Goal: Task Accomplishment & Management: Complete application form

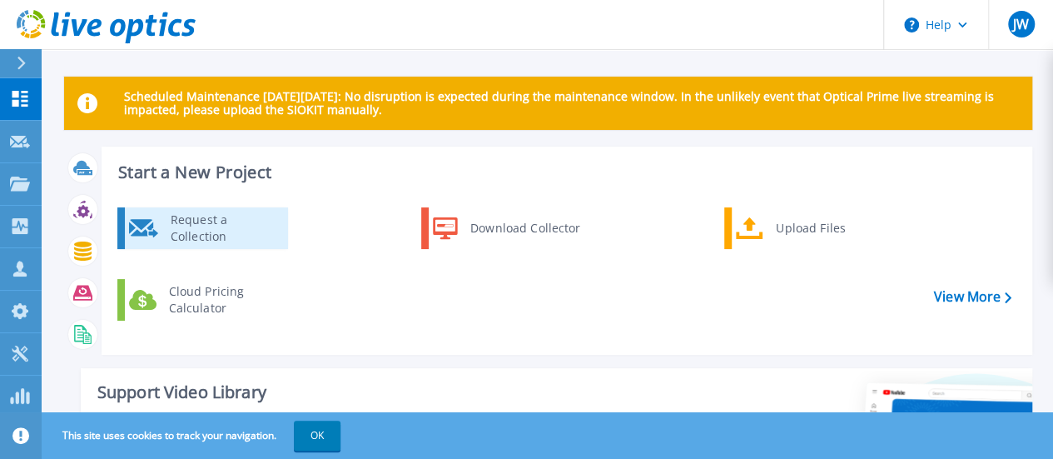
click at [234, 231] on div "Request a Collection" at bounding box center [223, 227] width 122 height 33
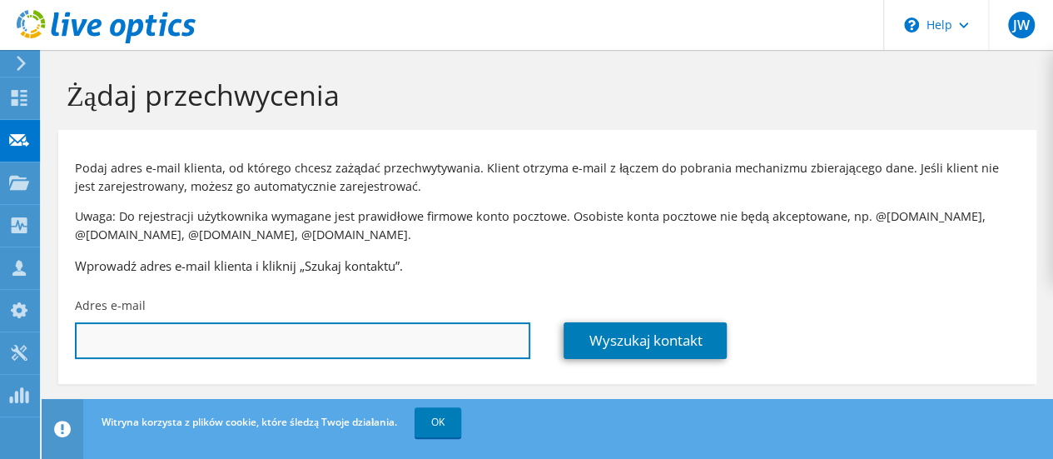
click at [204, 330] on input "text" at bounding box center [302, 340] width 455 height 37
paste input "[PERSON_NAME][EMAIL_ADDRESS][PERSON_NAME][DOMAIN_NAME]"
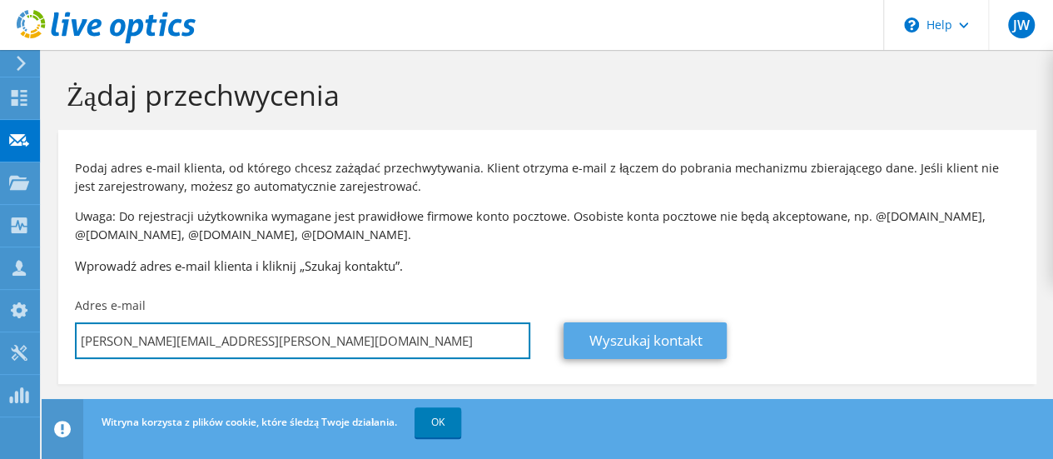
type input "[PERSON_NAME][EMAIL_ADDRESS][PERSON_NAME][DOMAIN_NAME]"
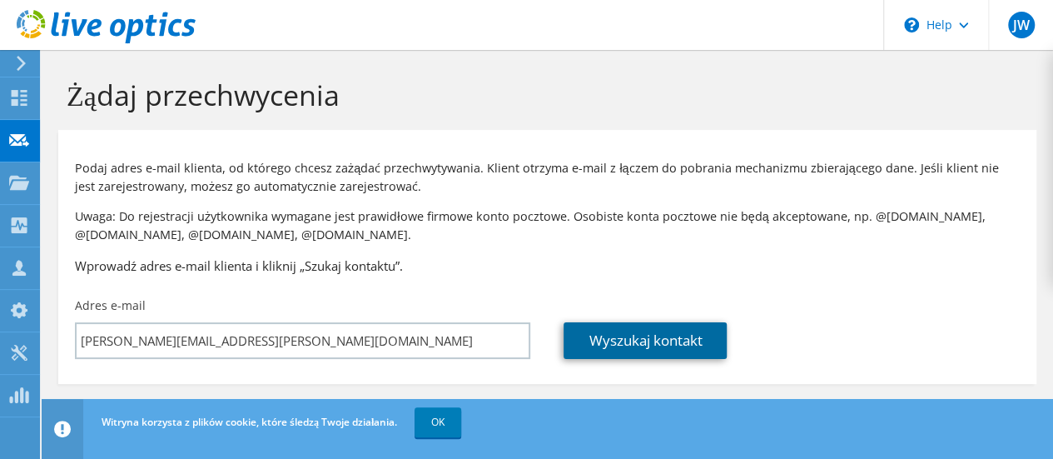
click at [676, 350] on link "Wyszukaj kontakt" at bounding box center [644, 340] width 163 height 37
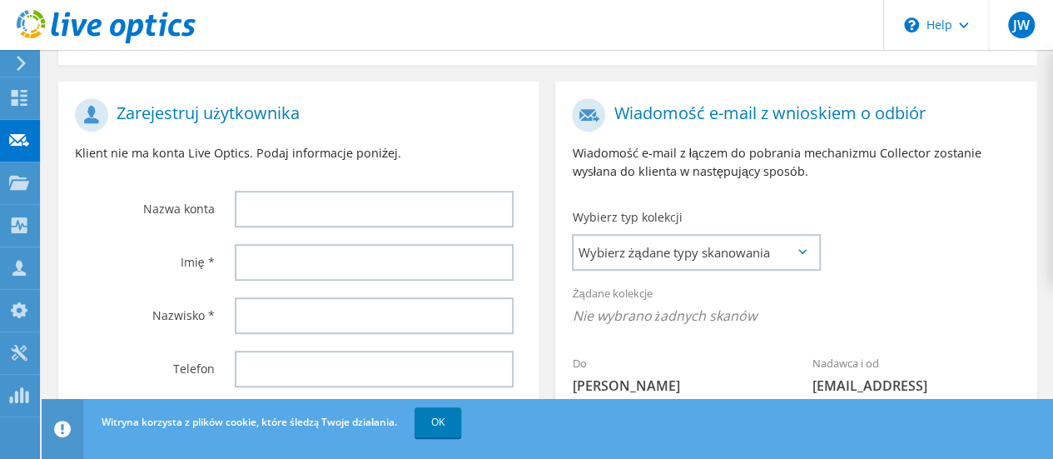
scroll to position [333, 0]
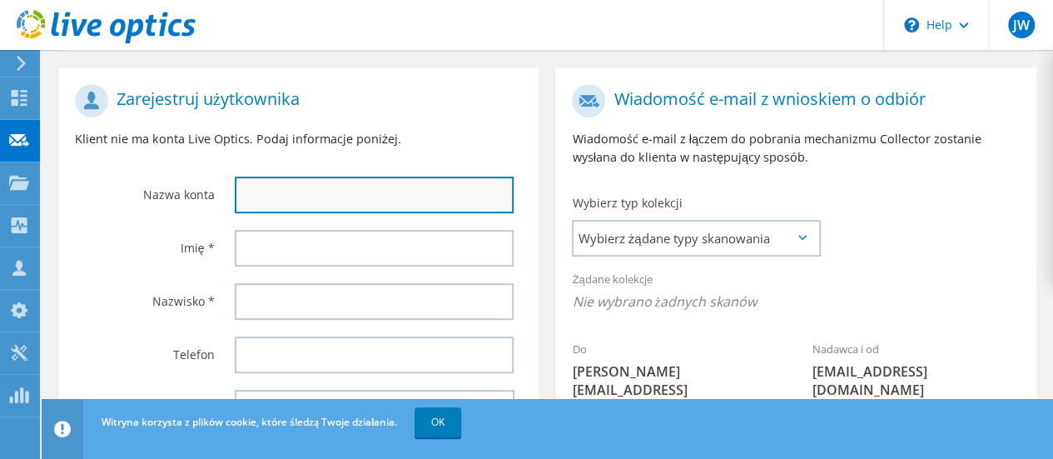
click at [295, 177] on input "text" at bounding box center [374, 194] width 279 height 37
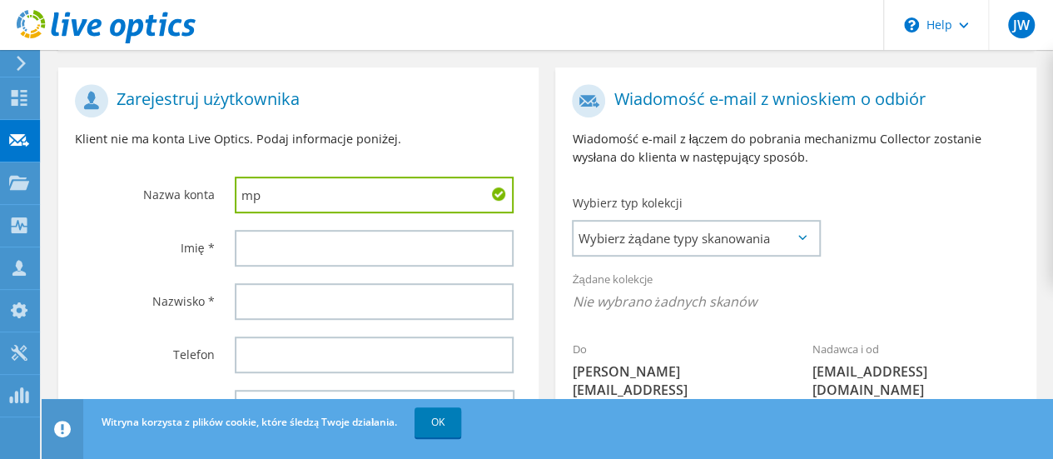
type input "m"
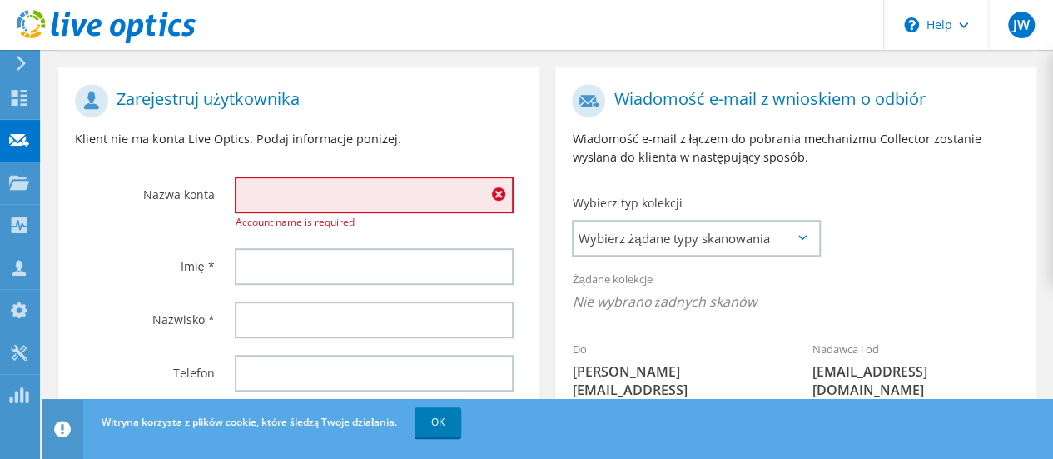
type input "M"
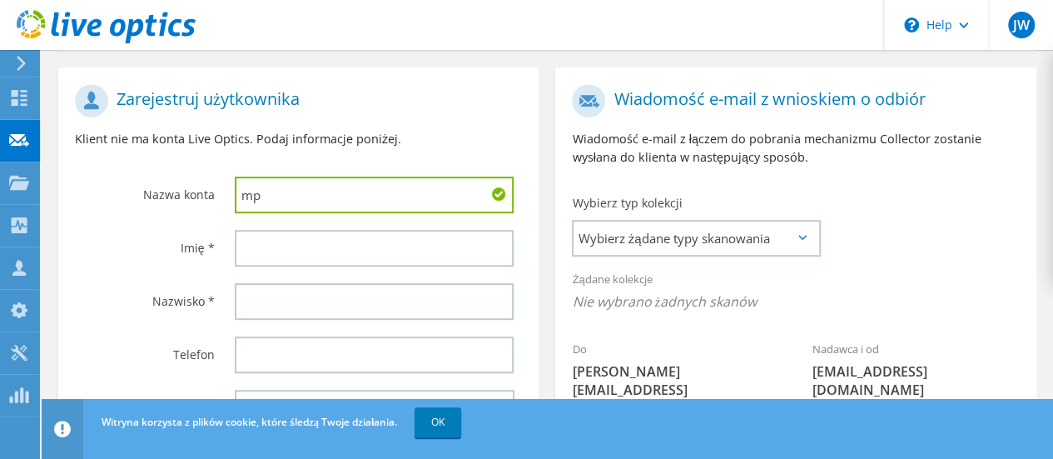
type input "m"
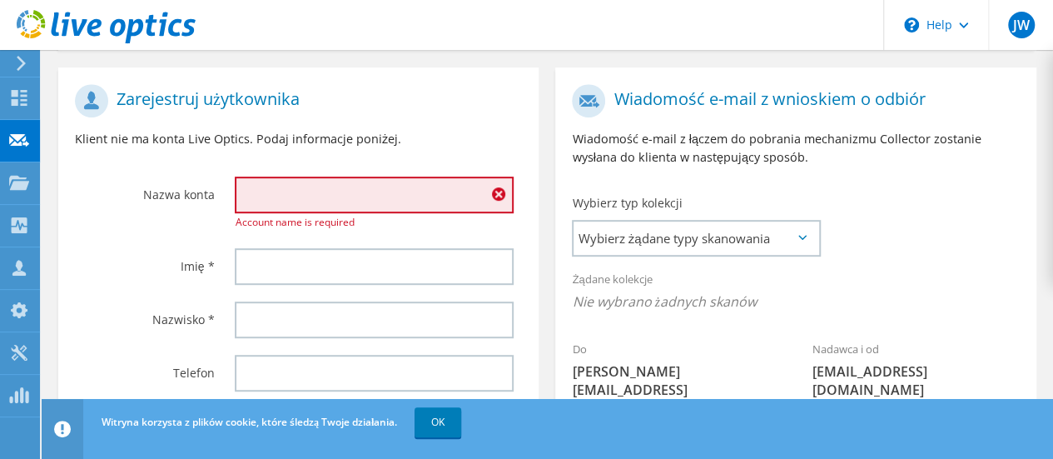
paste input "MPWiK Lublin"
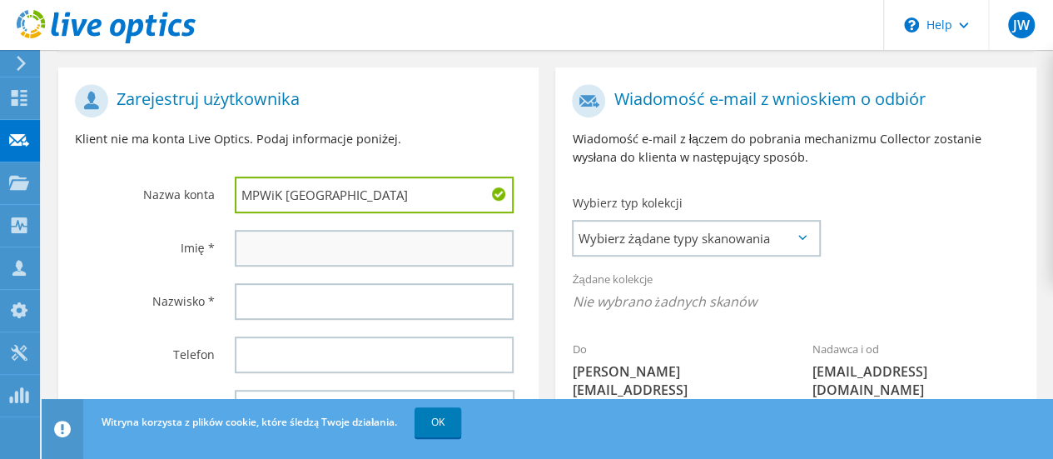
type input "MPWiK Lublin"
click at [291, 256] on input "text" at bounding box center [374, 248] width 279 height 37
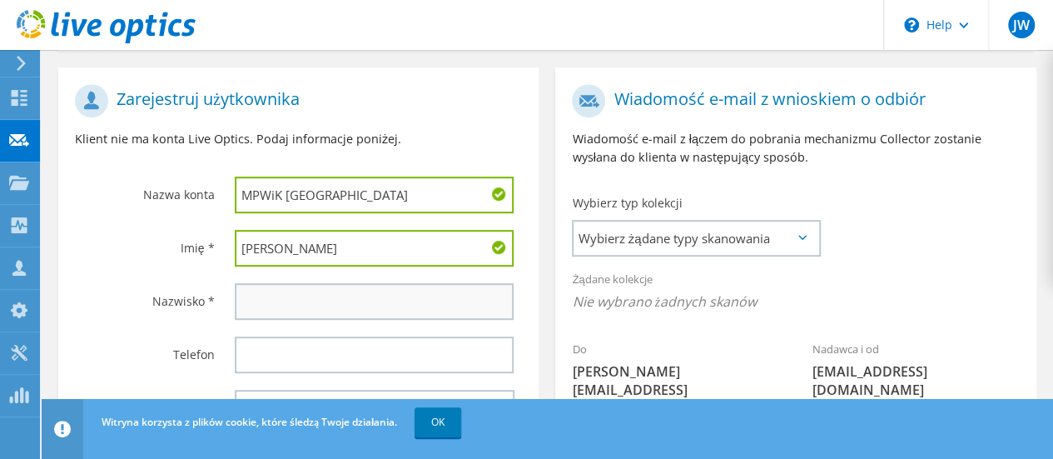
type input "Andrzej"
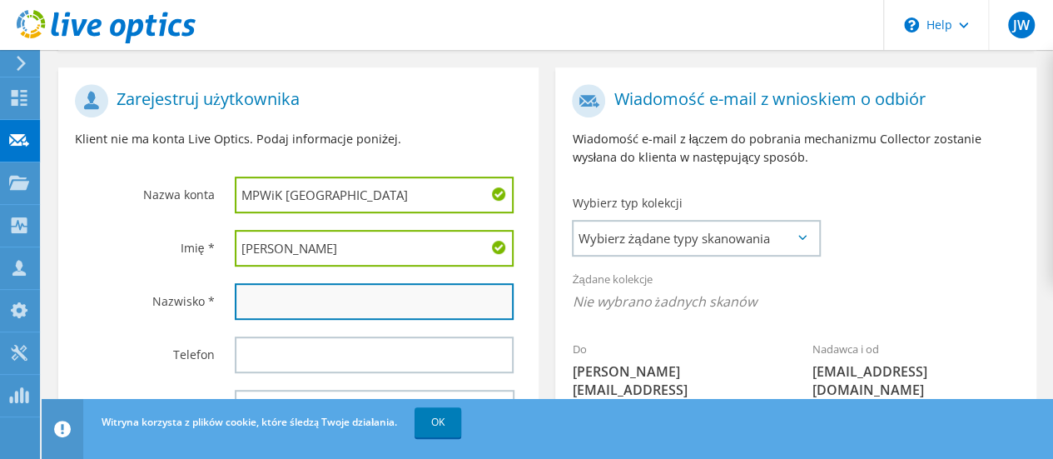
click at [300, 312] on input "text" at bounding box center [374, 301] width 279 height 37
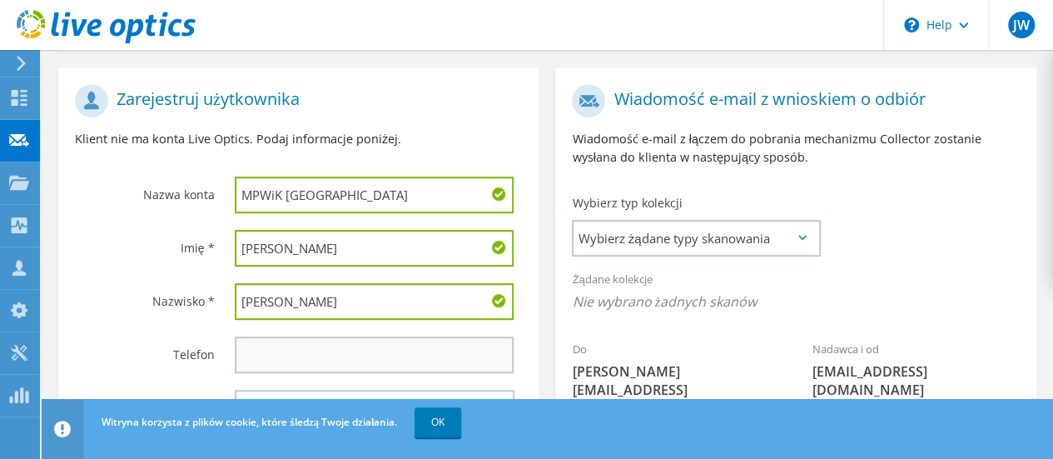
type input "Ćwikliński"
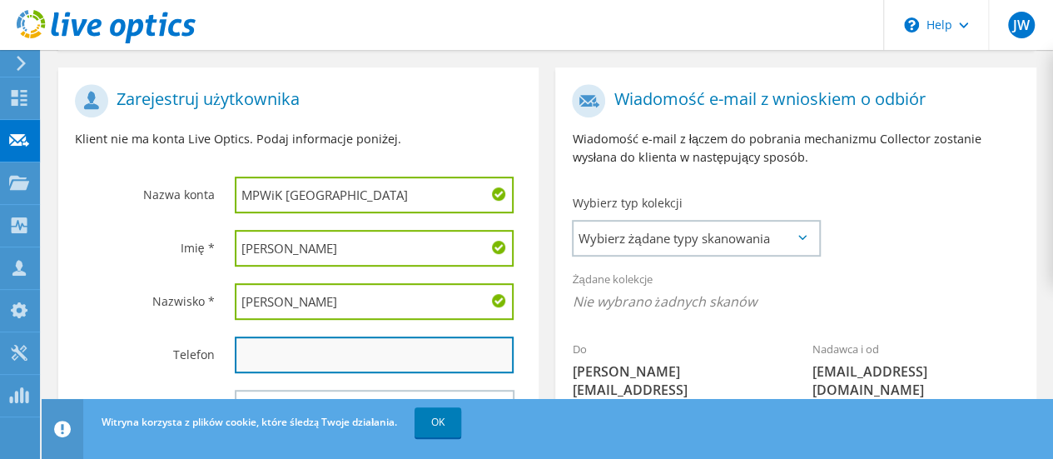
click at [285, 344] on input "text" at bounding box center [374, 354] width 279 height 37
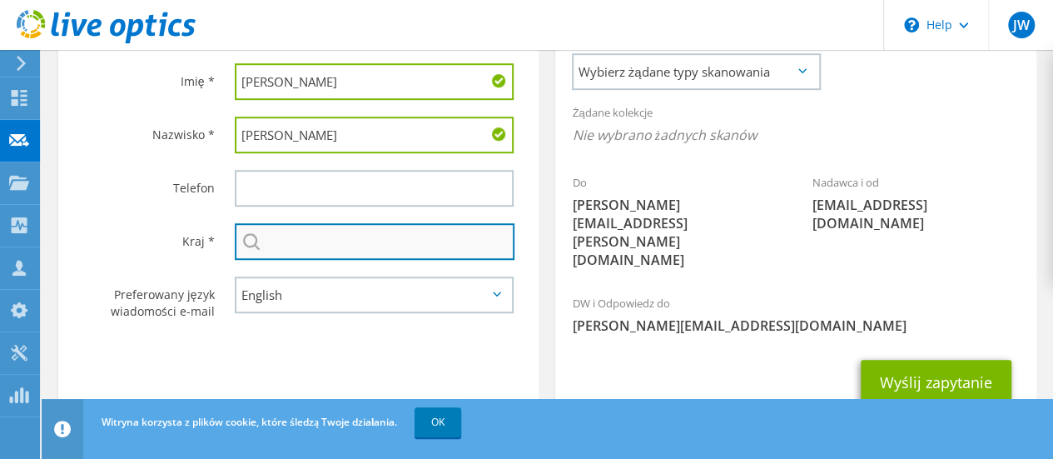
click at [290, 253] on input "text" at bounding box center [375, 241] width 280 height 37
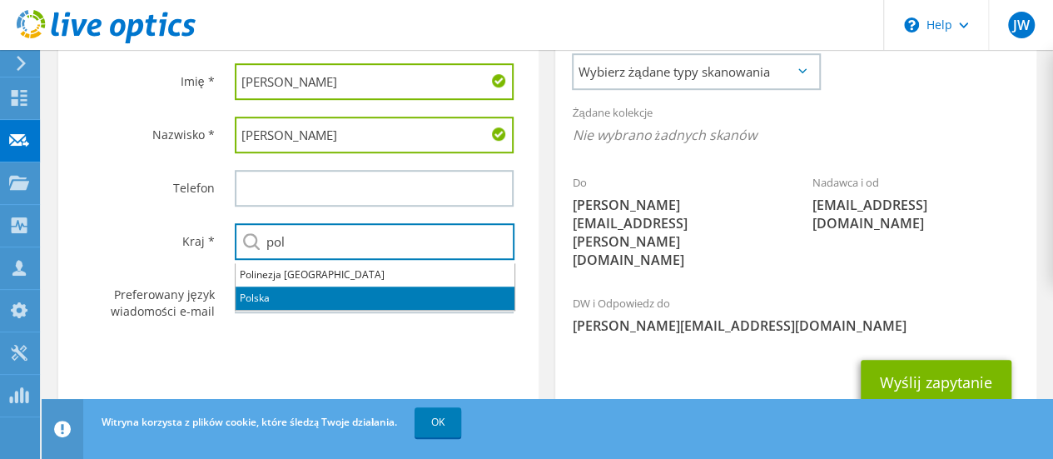
click at [293, 303] on li "Polska" at bounding box center [375, 297] width 279 height 23
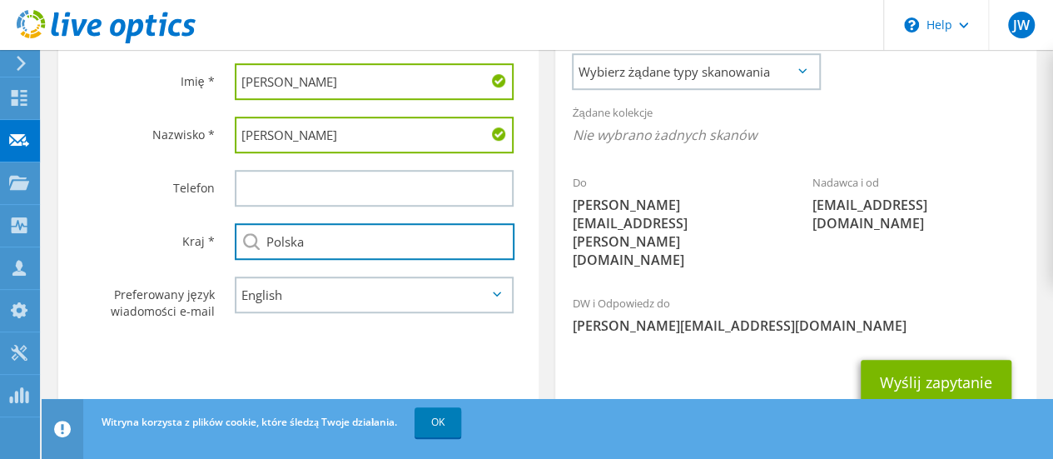
type input "Polska"
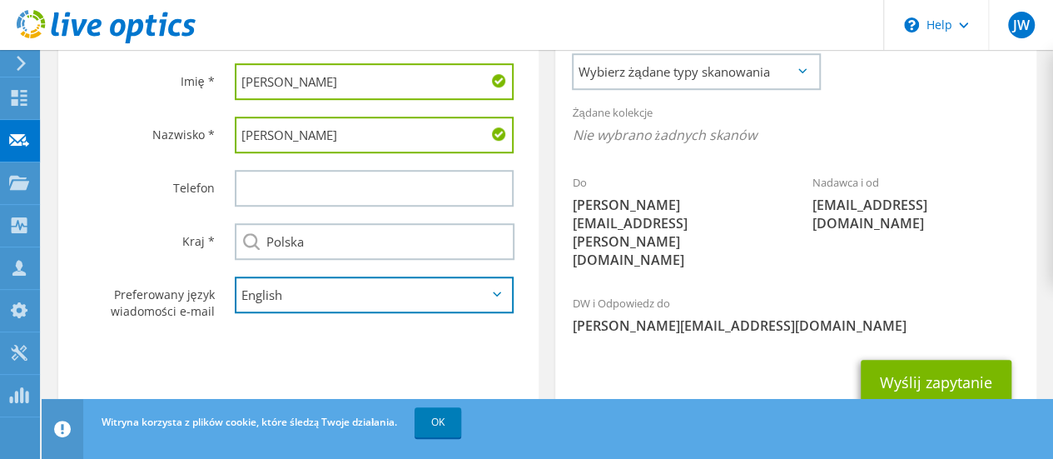
click at [296, 306] on select "English Deutsch Español Français Italiano Polski Português Русский 한국어 中文 日本語" at bounding box center [374, 294] width 279 height 37
select select "pl-PL"
click at [235, 280] on select "English Deutsch Español Français Italiano Polski Português Русский 한국어 中文 日本語" at bounding box center [374, 294] width 279 height 37
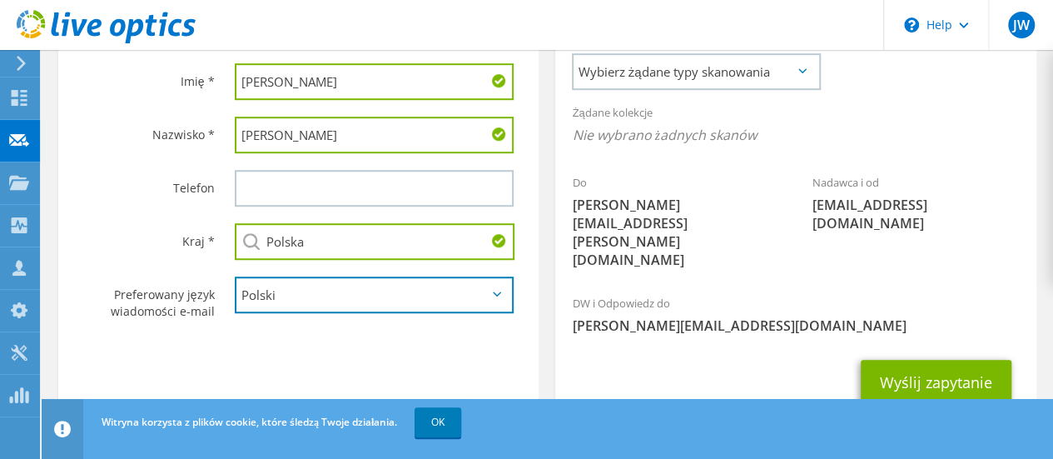
scroll to position [333, 0]
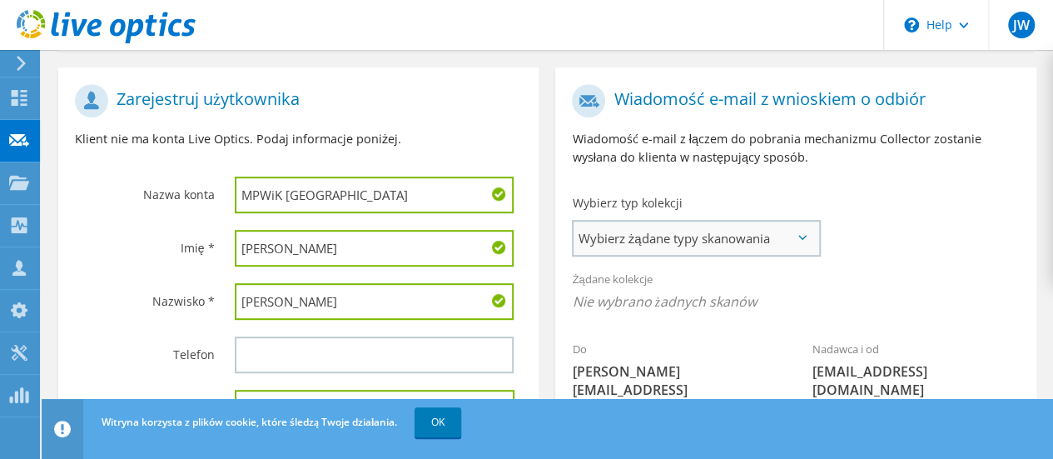
click at [642, 241] on span "Wybierz żądane typy skanowania" at bounding box center [695, 237] width 245 height 33
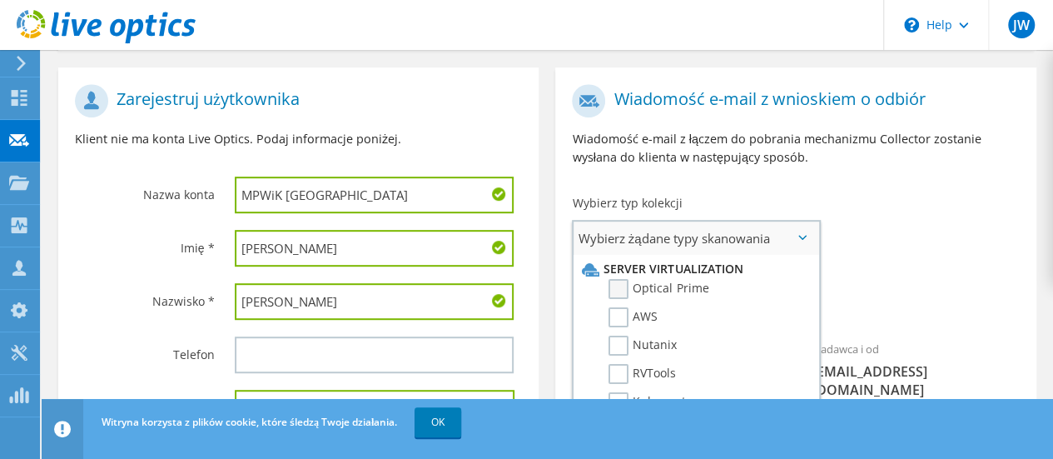
click at [618, 285] on label "Optical Prime" at bounding box center [658, 289] width 100 height 20
click at [0, 0] on input "Optical Prime" at bounding box center [0, 0] width 0 height 0
click at [1014, 274] on div "Żądane kolekcje Nie wybrano żadnych skanów Optical Prime" at bounding box center [795, 294] width 480 height 67
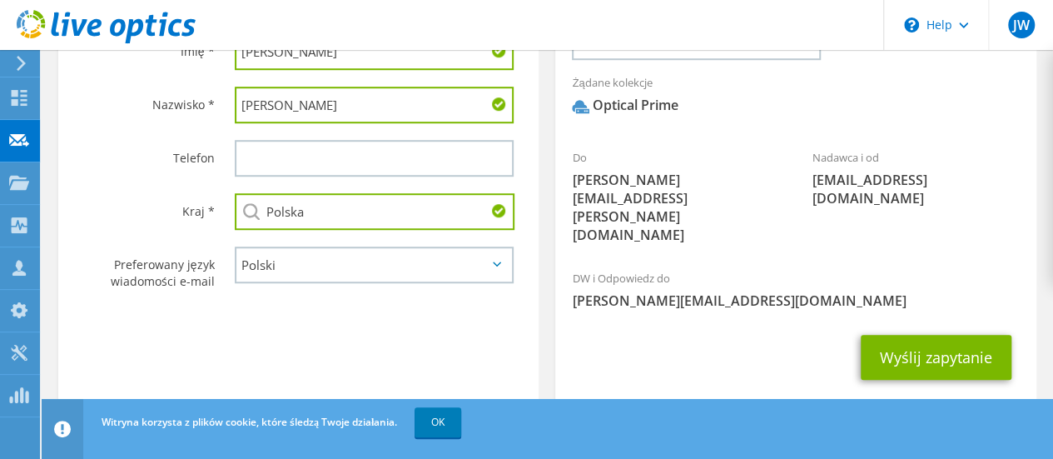
scroll to position [531, 0]
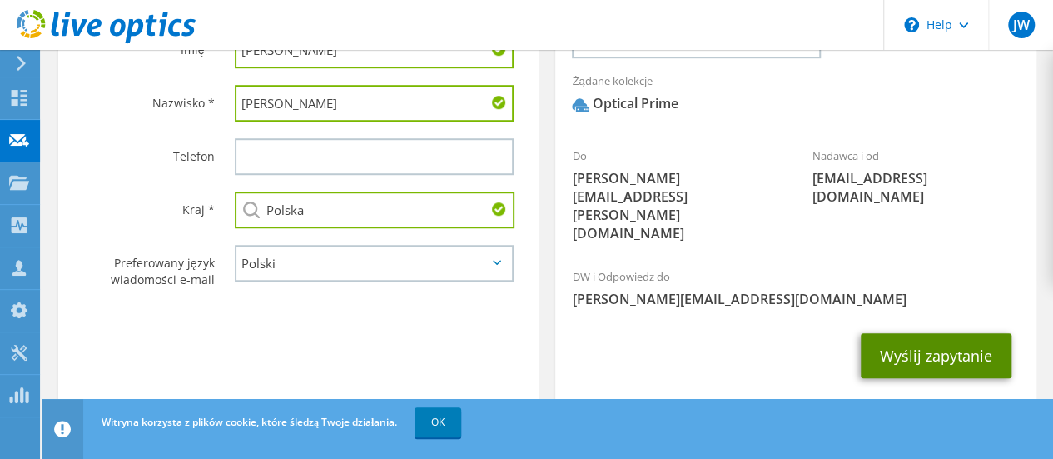
click at [943, 333] on button "Wyślij zapytanie" at bounding box center [936, 355] width 151 height 45
